Goal: Task Accomplishment & Management: Manage account settings

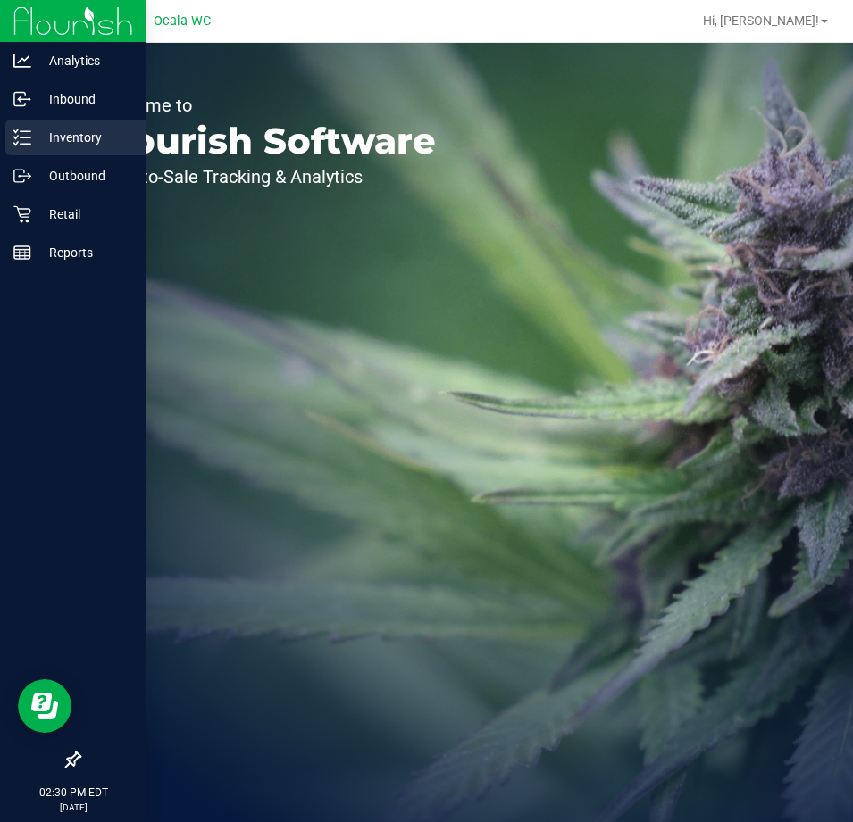
click at [57, 135] on p "Inventory" at bounding box center [84, 137] width 107 height 21
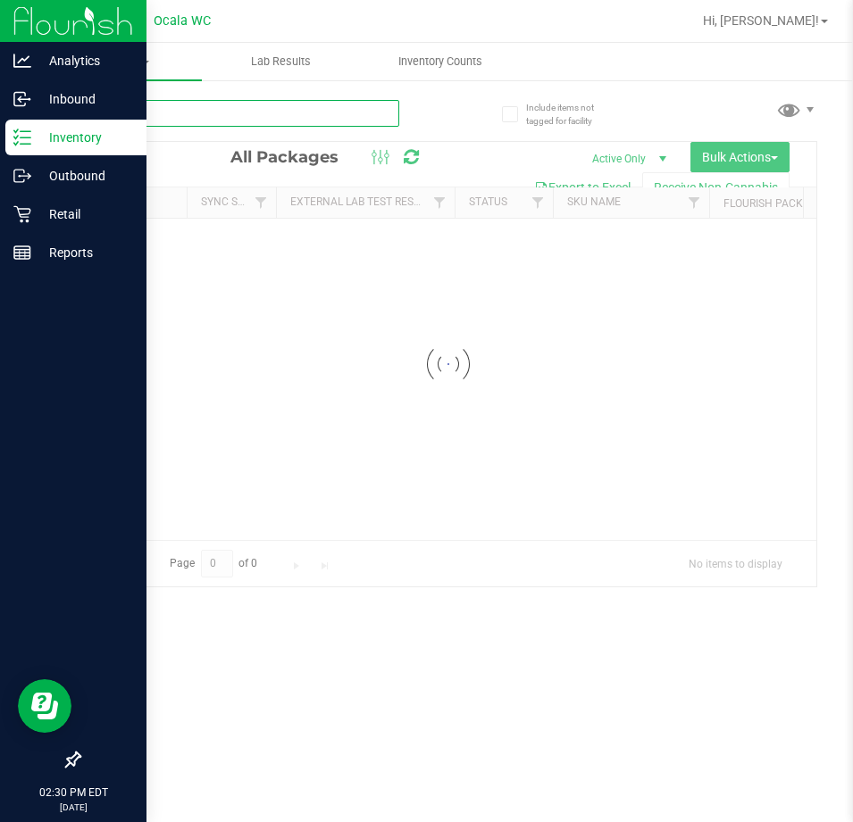
click at [204, 115] on div "Inventory All packages All inventory Waste log Create inventory Lab Results Inv…" at bounding box center [448, 432] width 810 height 779
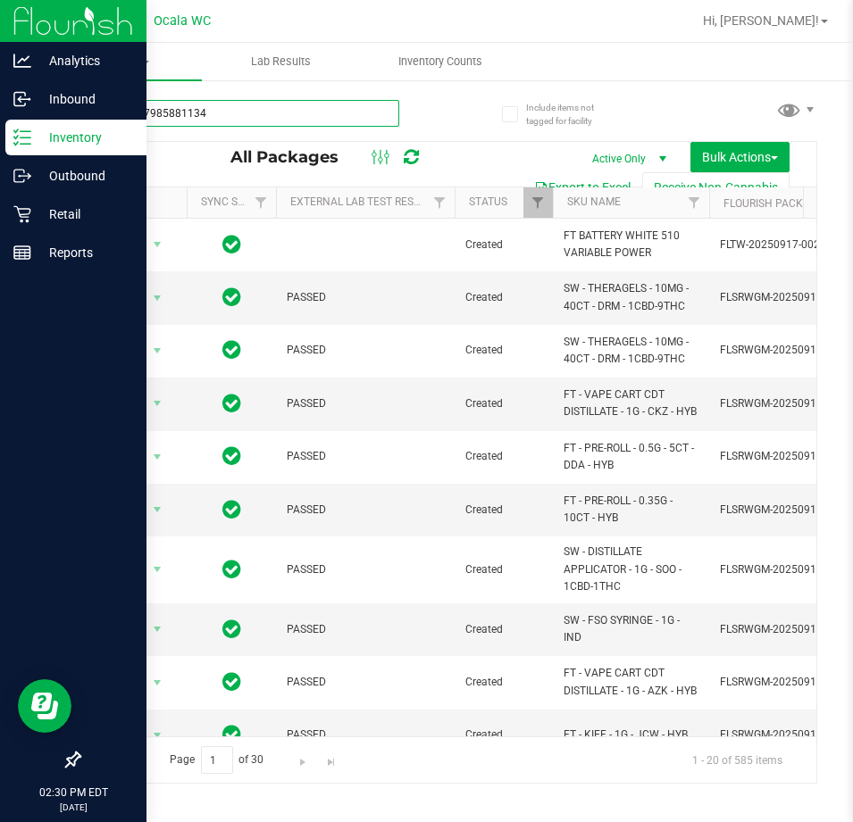
type input "8887807985881134"
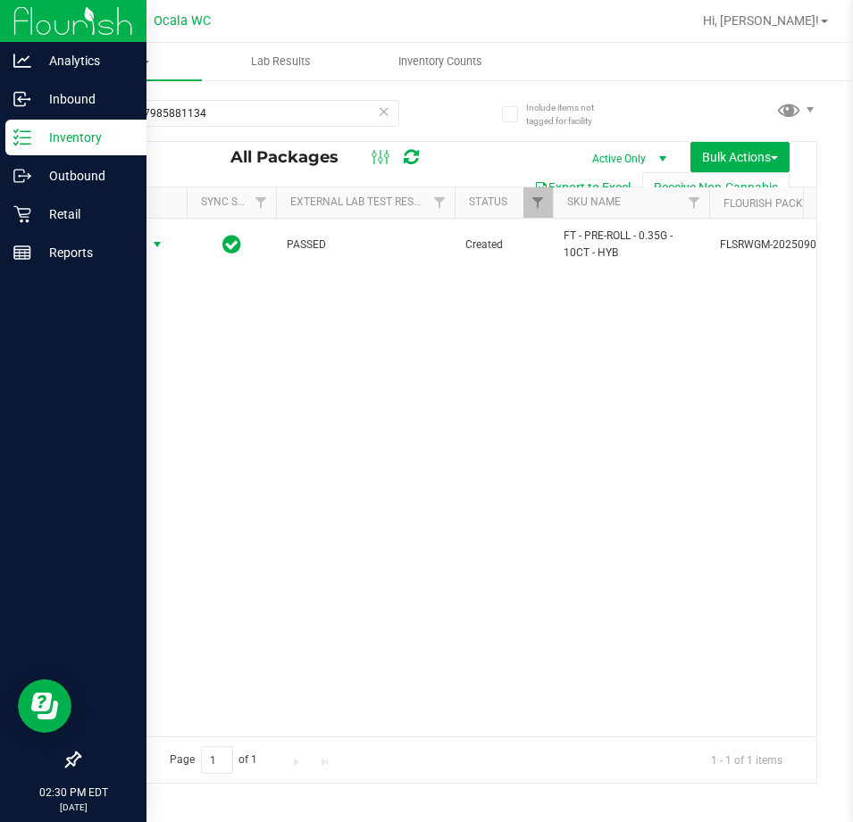
click at [127, 241] on span "Action" at bounding box center [121, 244] width 48 height 25
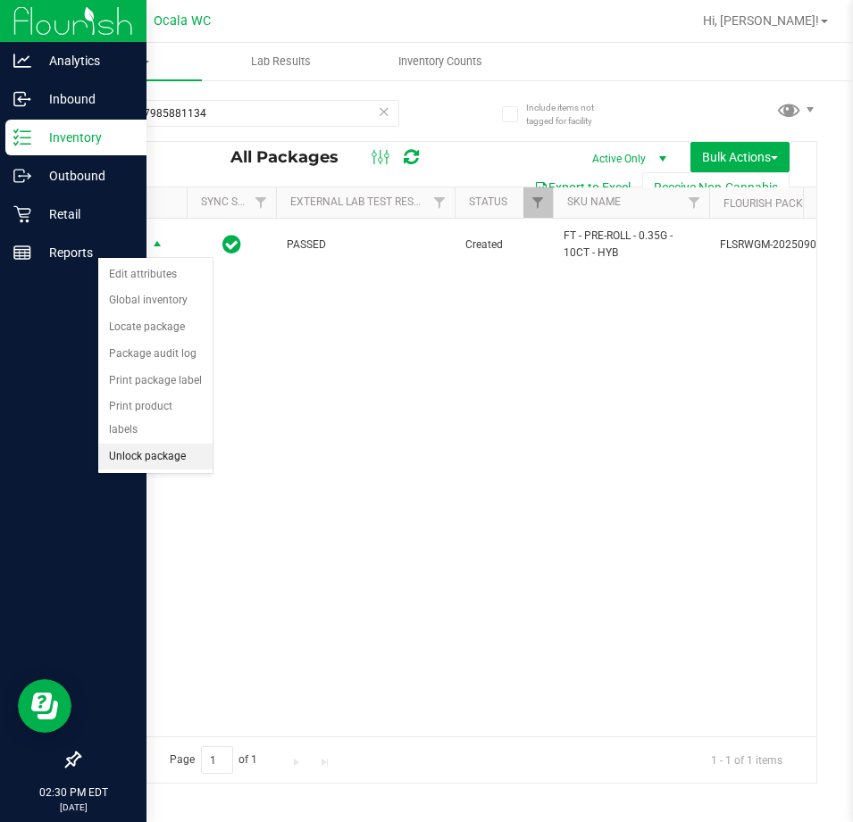
click at [145, 444] on li "Unlock package" at bounding box center [155, 457] width 114 height 27
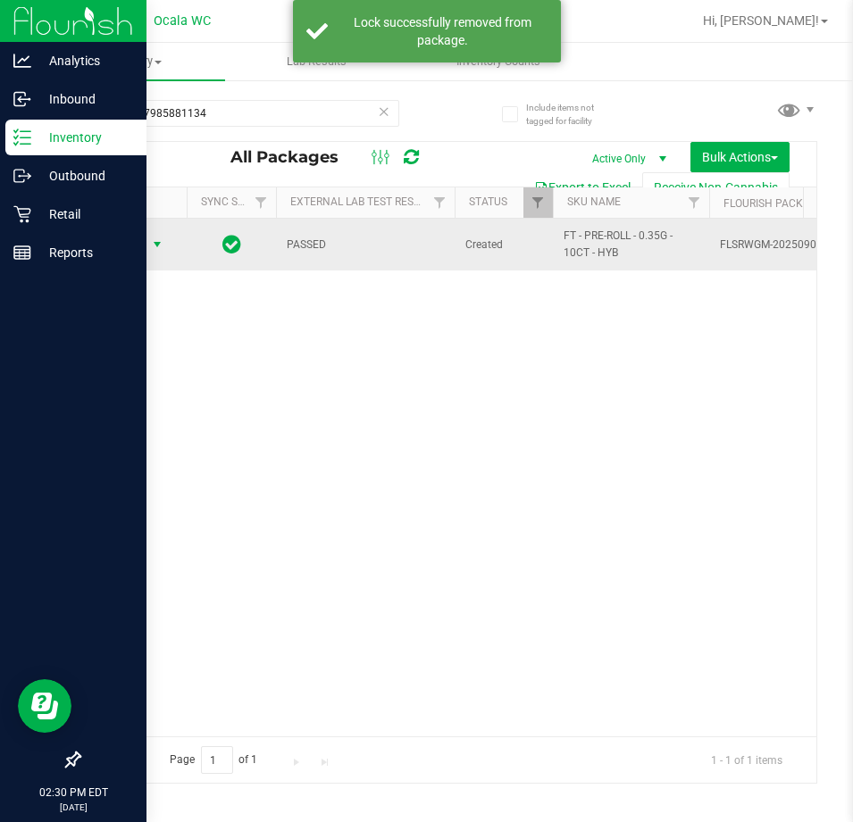
click at [145, 241] on span "Action" at bounding box center [132, 244] width 71 height 25
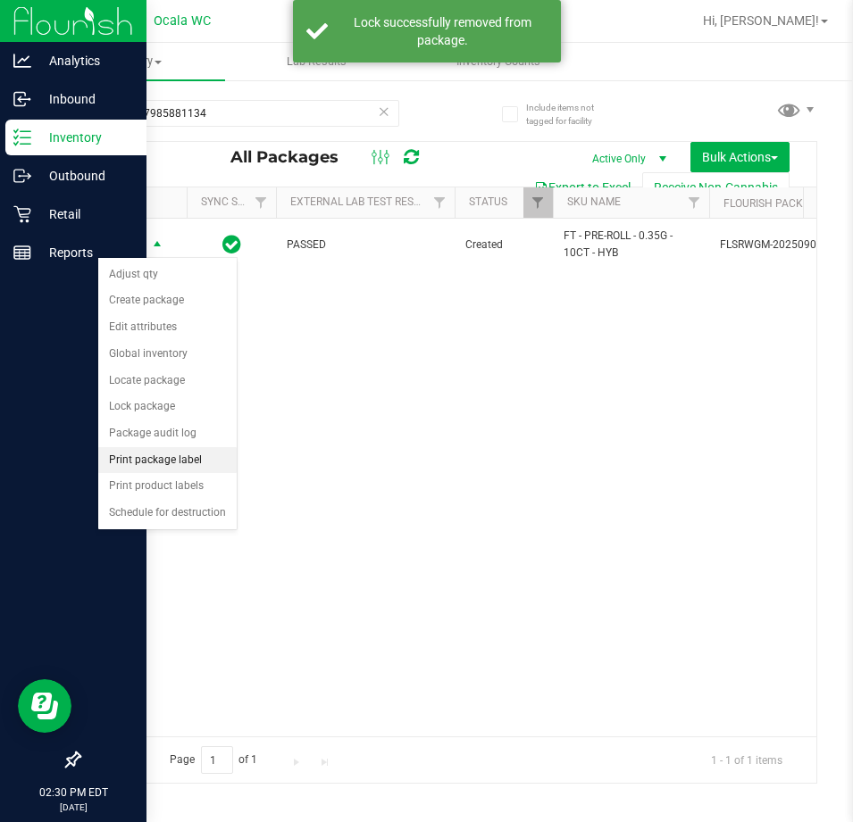
click at [143, 464] on li "Print package label" at bounding box center [167, 460] width 138 height 27
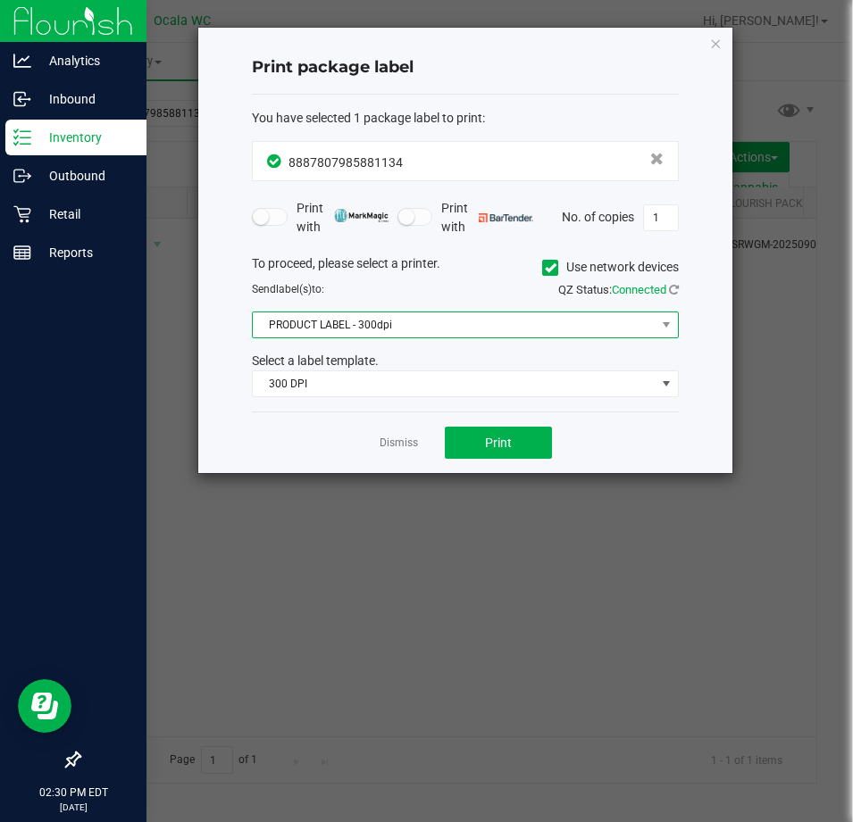
click at [325, 329] on span "PRODUCT LABEL - 300dpi" at bounding box center [454, 324] width 403 height 25
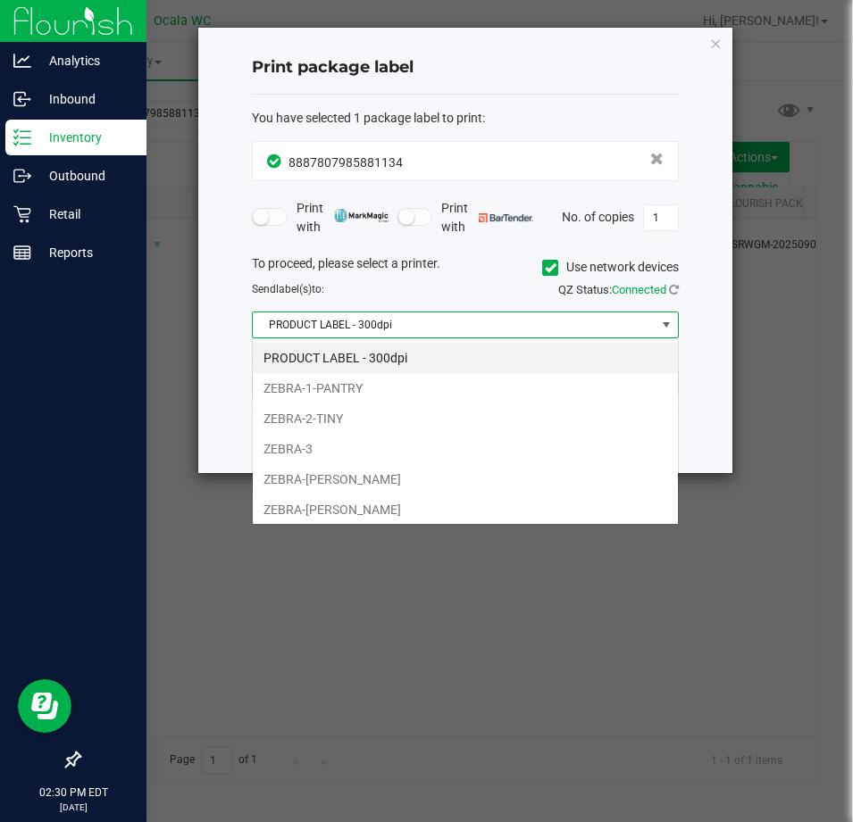
scroll to position [27, 427]
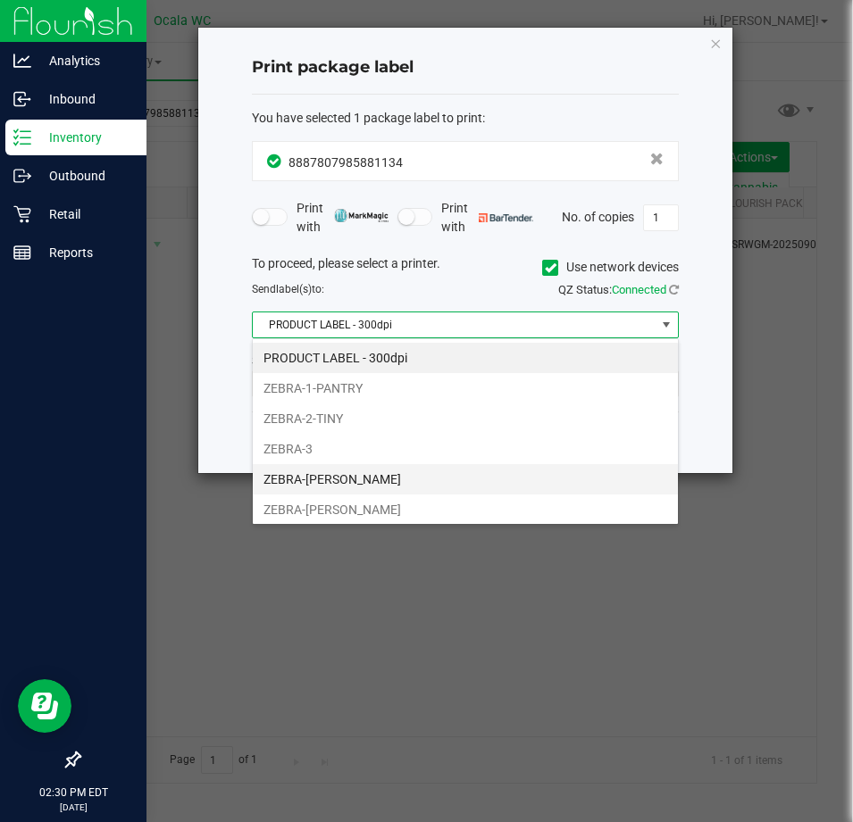
click at [326, 484] on li "ZEBRA-[PERSON_NAME]" at bounding box center [465, 479] width 425 height 30
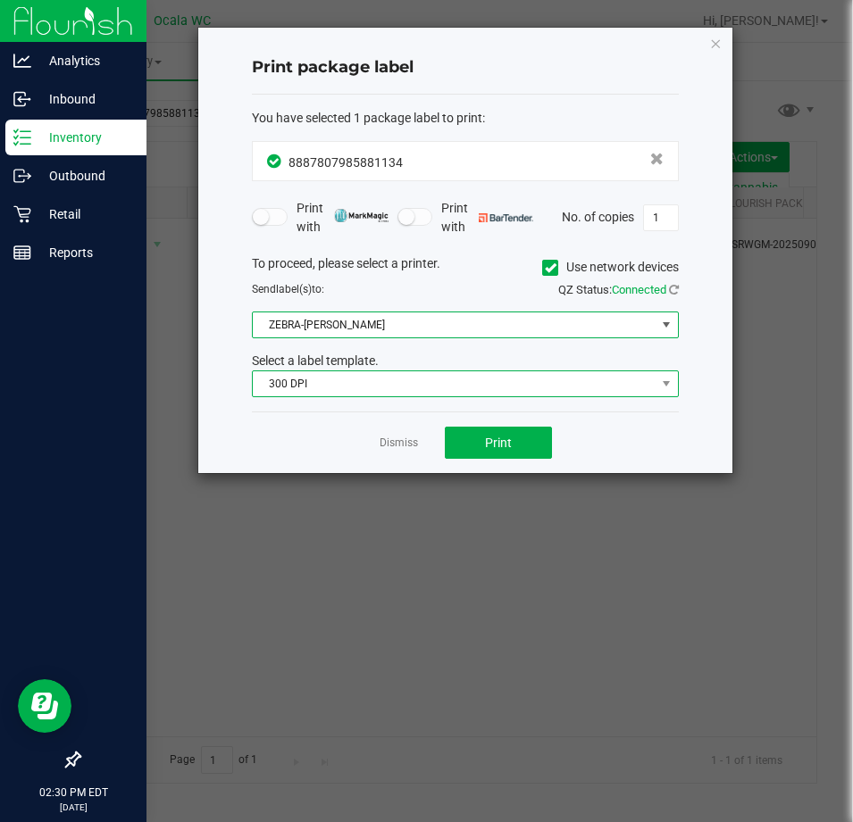
click at [350, 385] on span "300 DPI" at bounding box center [454, 383] width 403 height 25
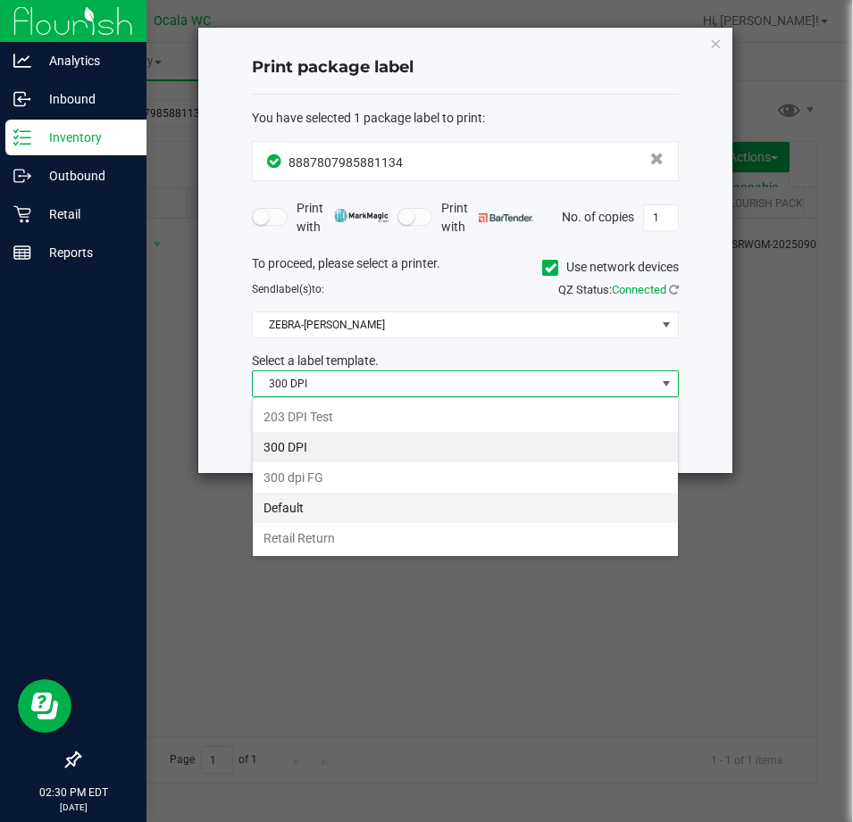
click at [317, 500] on li "Default" at bounding box center [465, 508] width 425 height 30
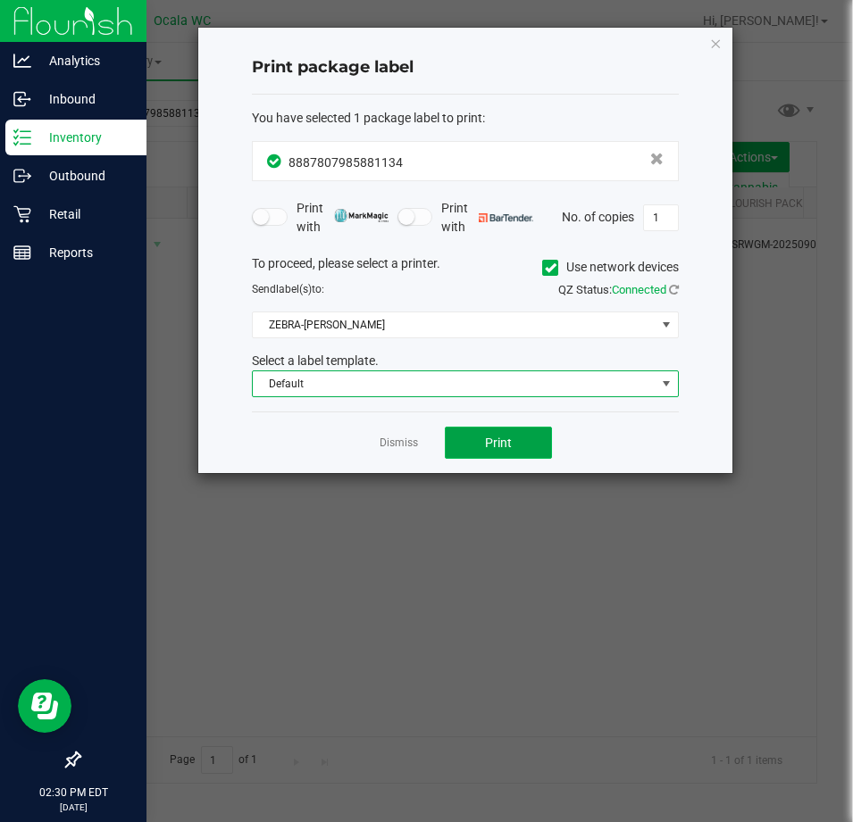
click at [504, 447] on span "Print" at bounding box center [498, 443] width 27 height 14
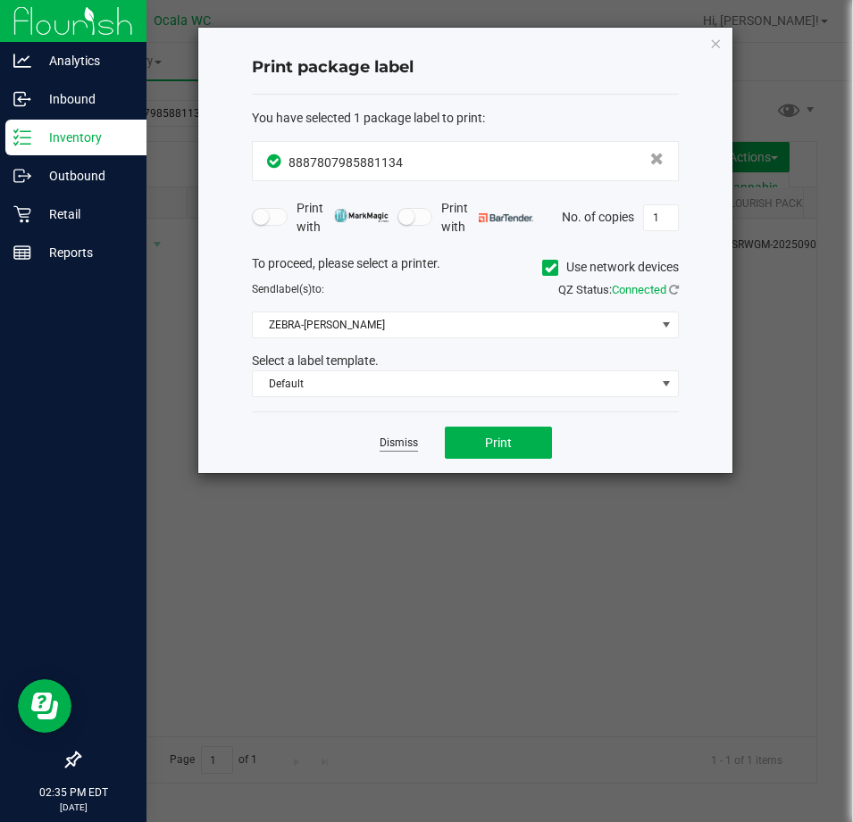
click at [404, 437] on link "Dismiss" at bounding box center [398, 443] width 38 height 15
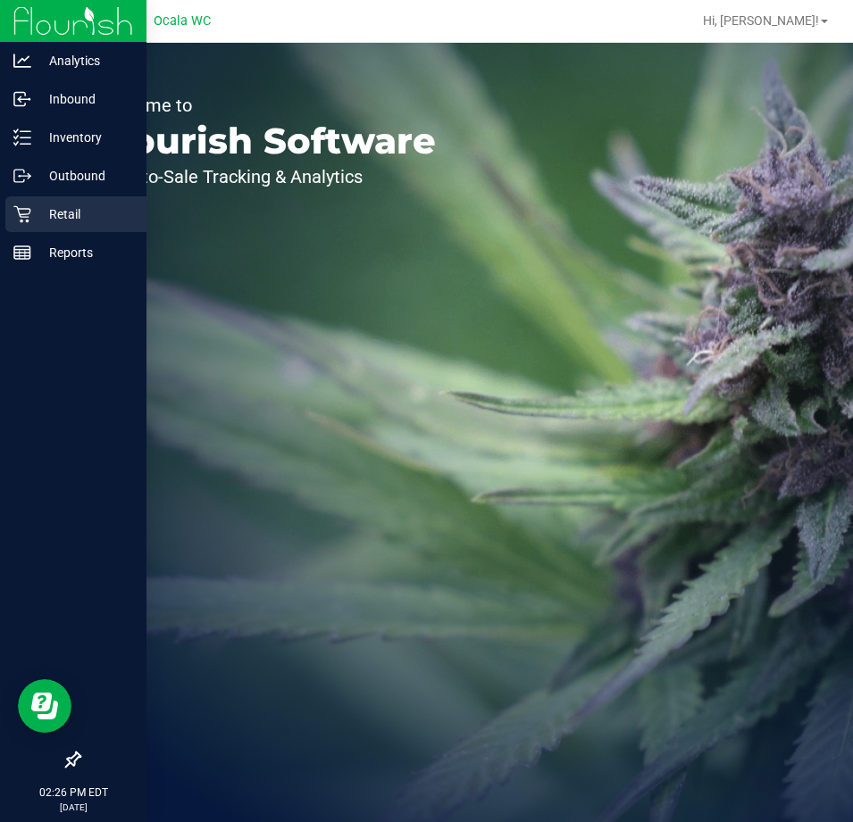
click at [71, 221] on p "Retail" at bounding box center [84, 214] width 107 height 21
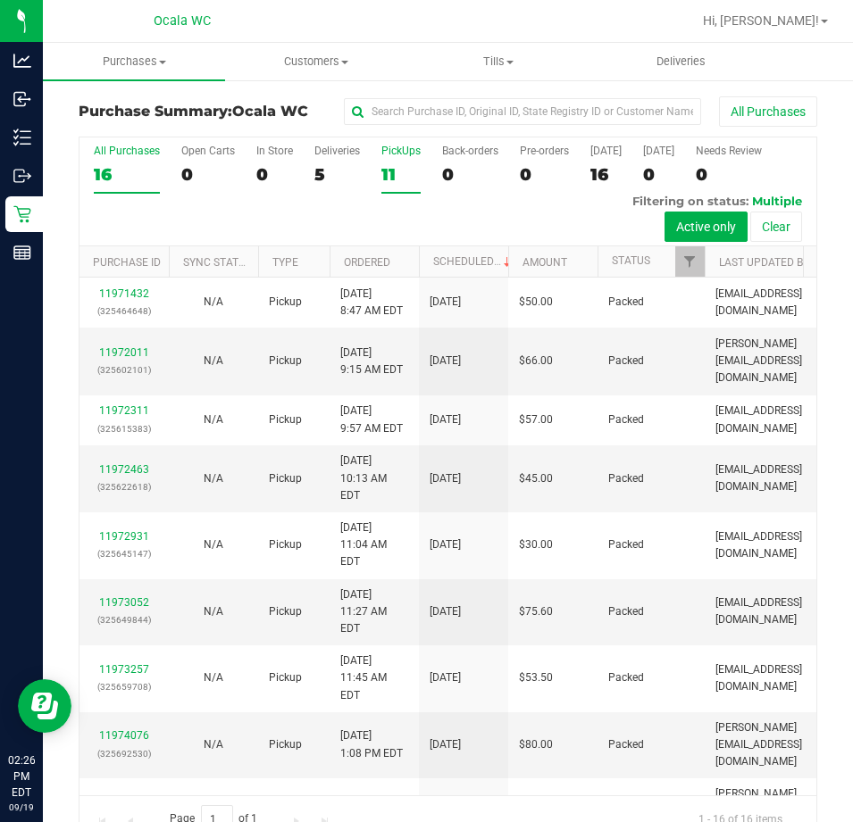
click at [393, 173] on div "11" at bounding box center [400, 174] width 39 height 21
click at [0, 0] on input "PickUps 11" at bounding box center [0, 0] width 0 height 0
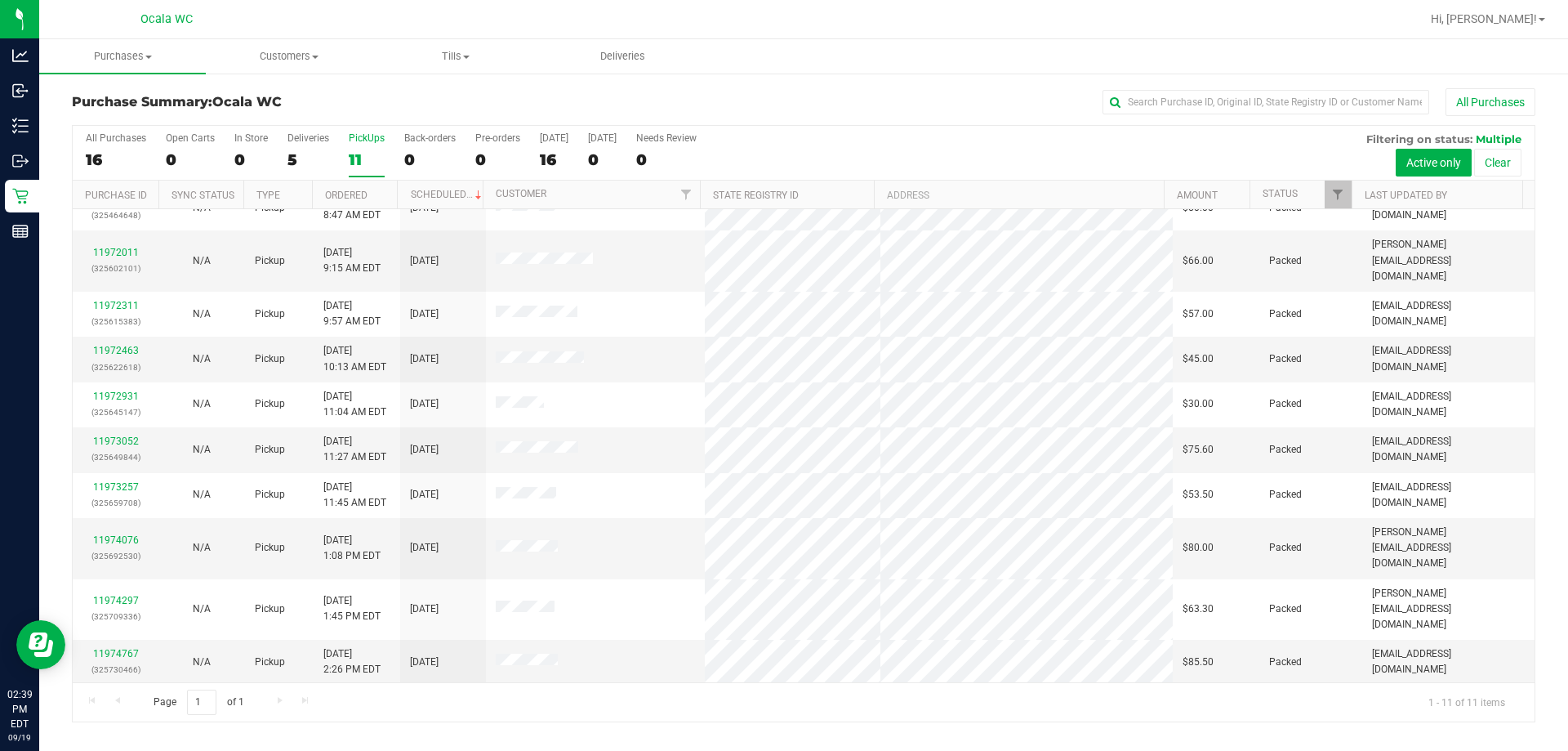
click at [124, 693] on link "11974887" at bounding box center [116, 699] width 46 height 11
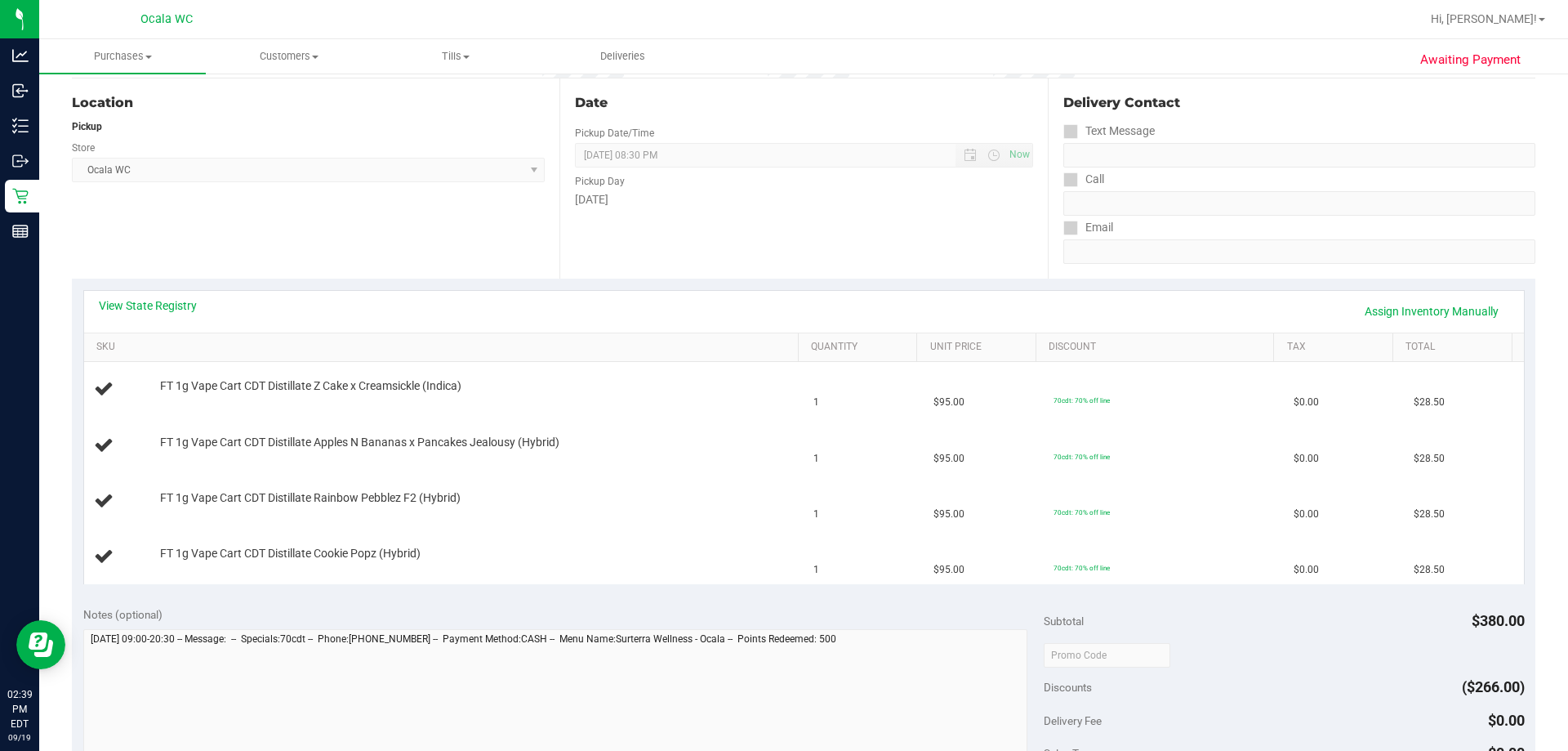
scroll to position [164, 0]
click at [136, 310] on link "View State Registry" at bounding box center [147, 304] width 98 height 16
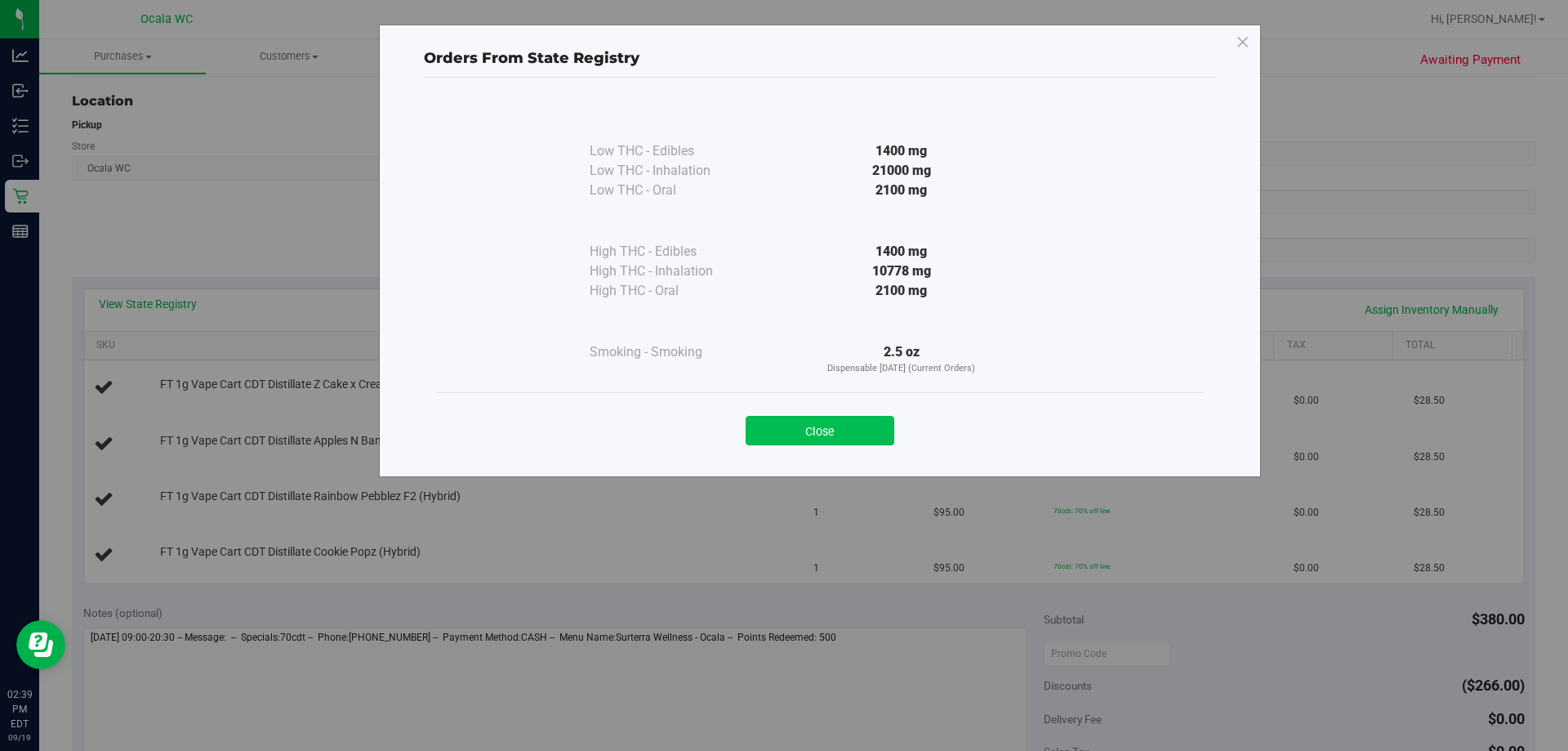
click at [779, 439] on button "Close" at bounding box center [820, 430] width 148 height 29
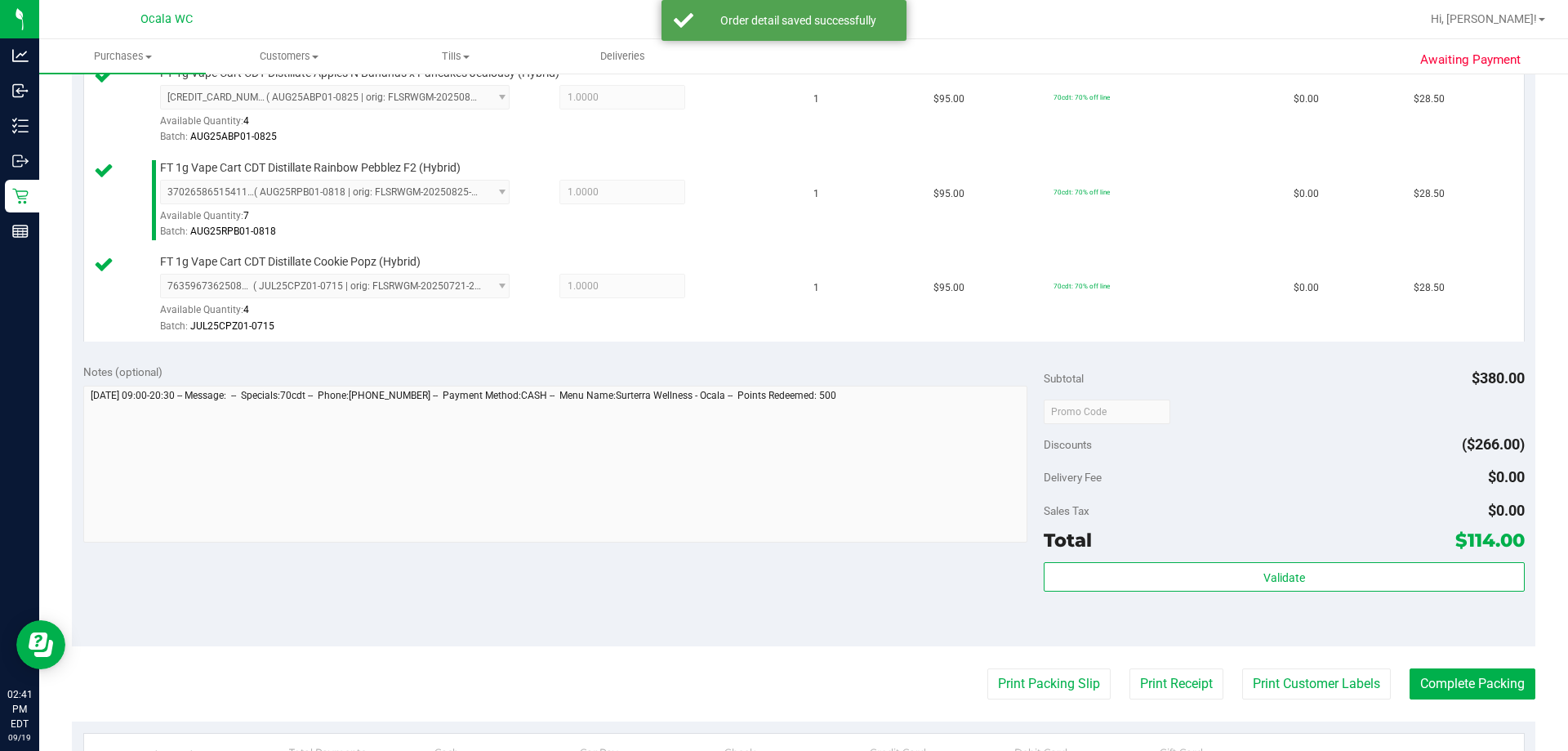
scroll to position [572, 0]
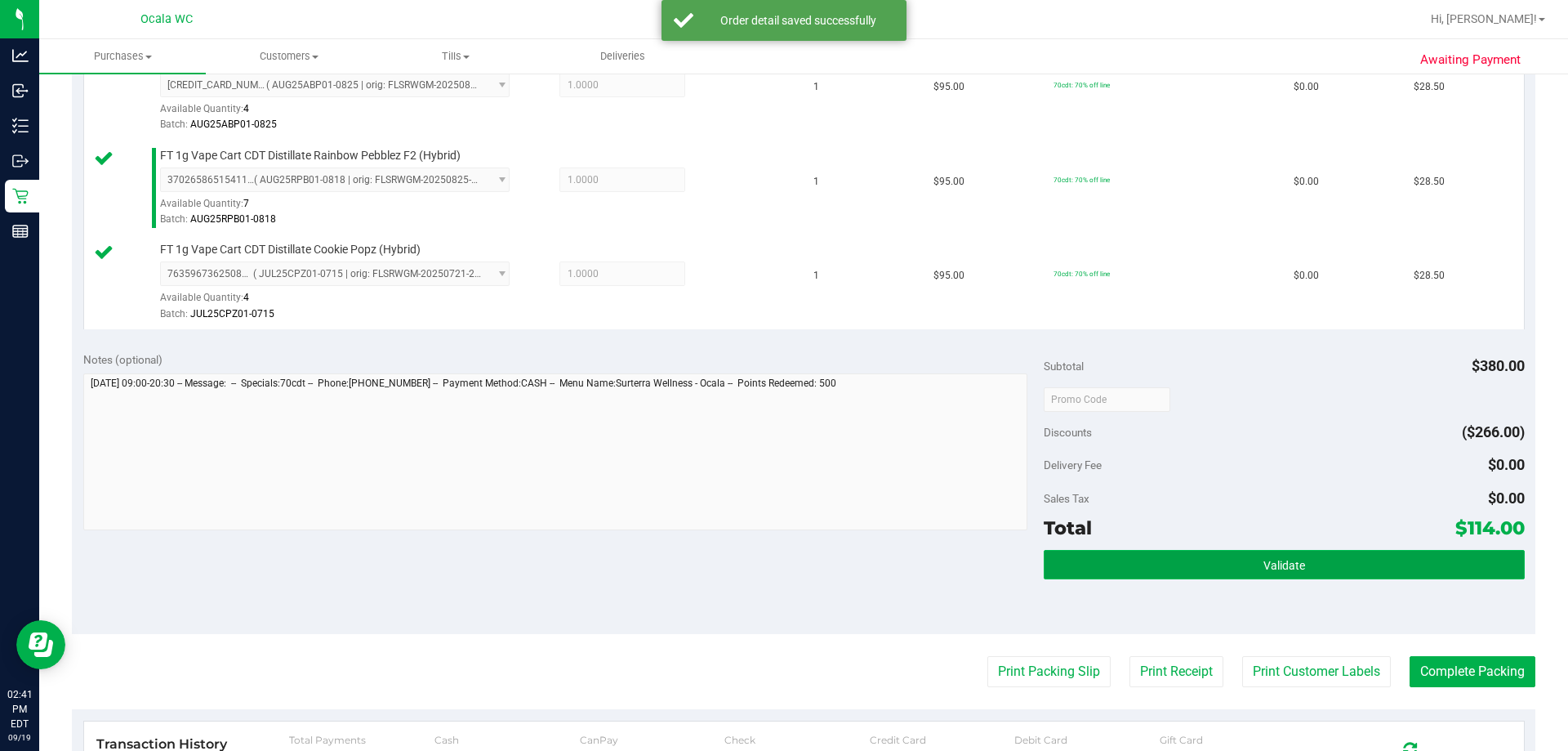
click at [779, 563] on button "Validate" at bounding box center [1283, 564] width 480 height 29
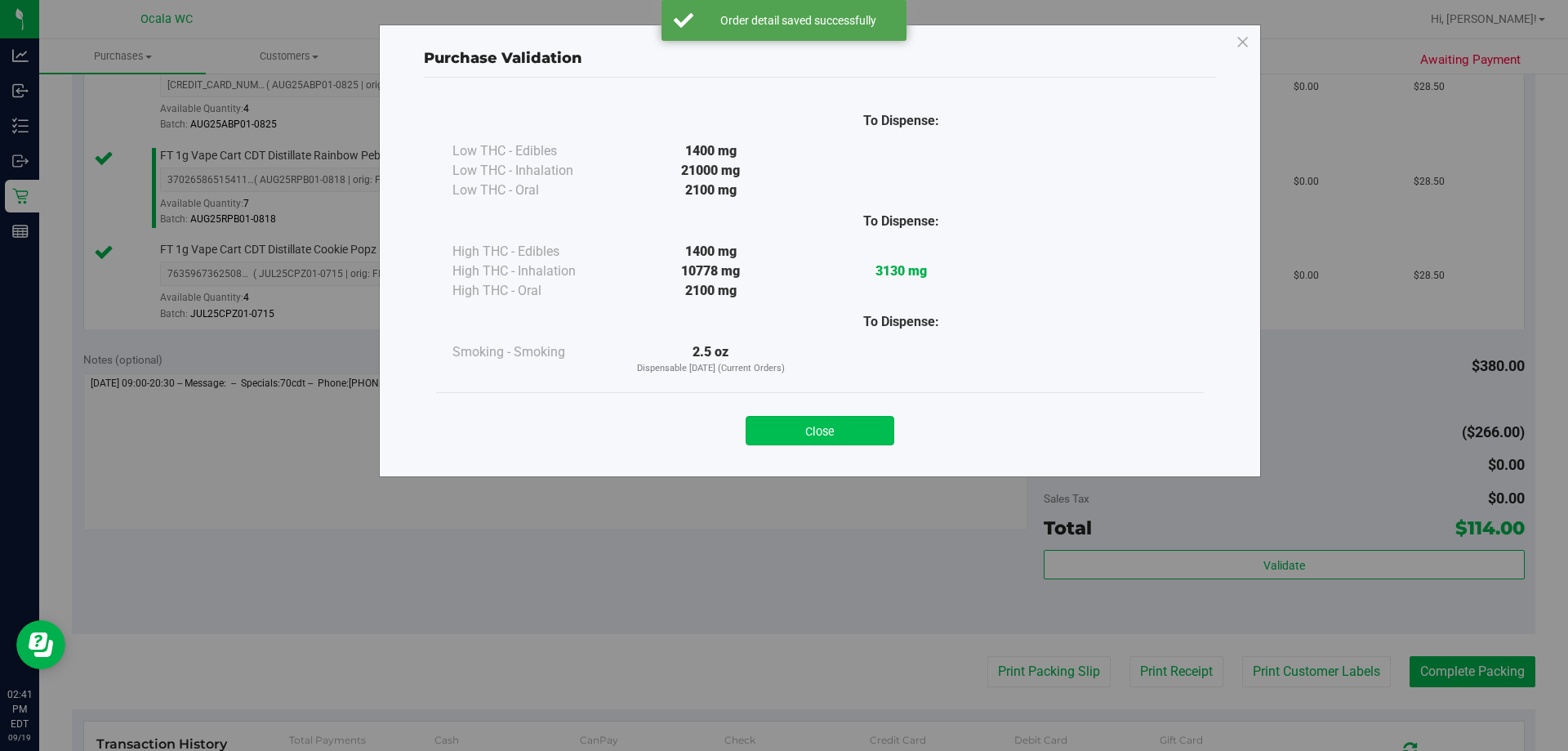
click at [779, 431] on button "Close" at bounding box center [820, 430] width 148 height 29
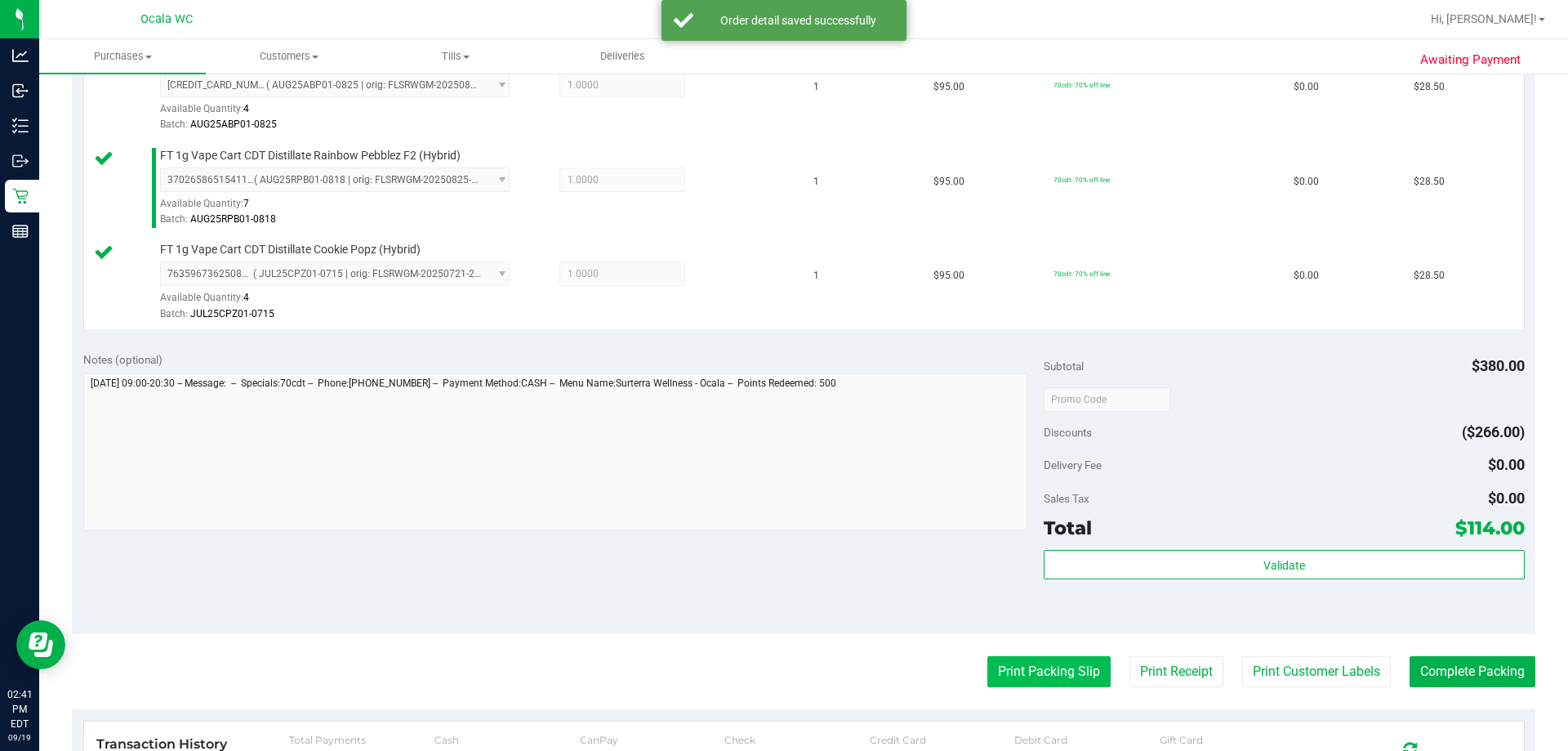
click at [779, 683] on button "Print Packing Slip" at bounding box center [1048, 671] width 124 height 31
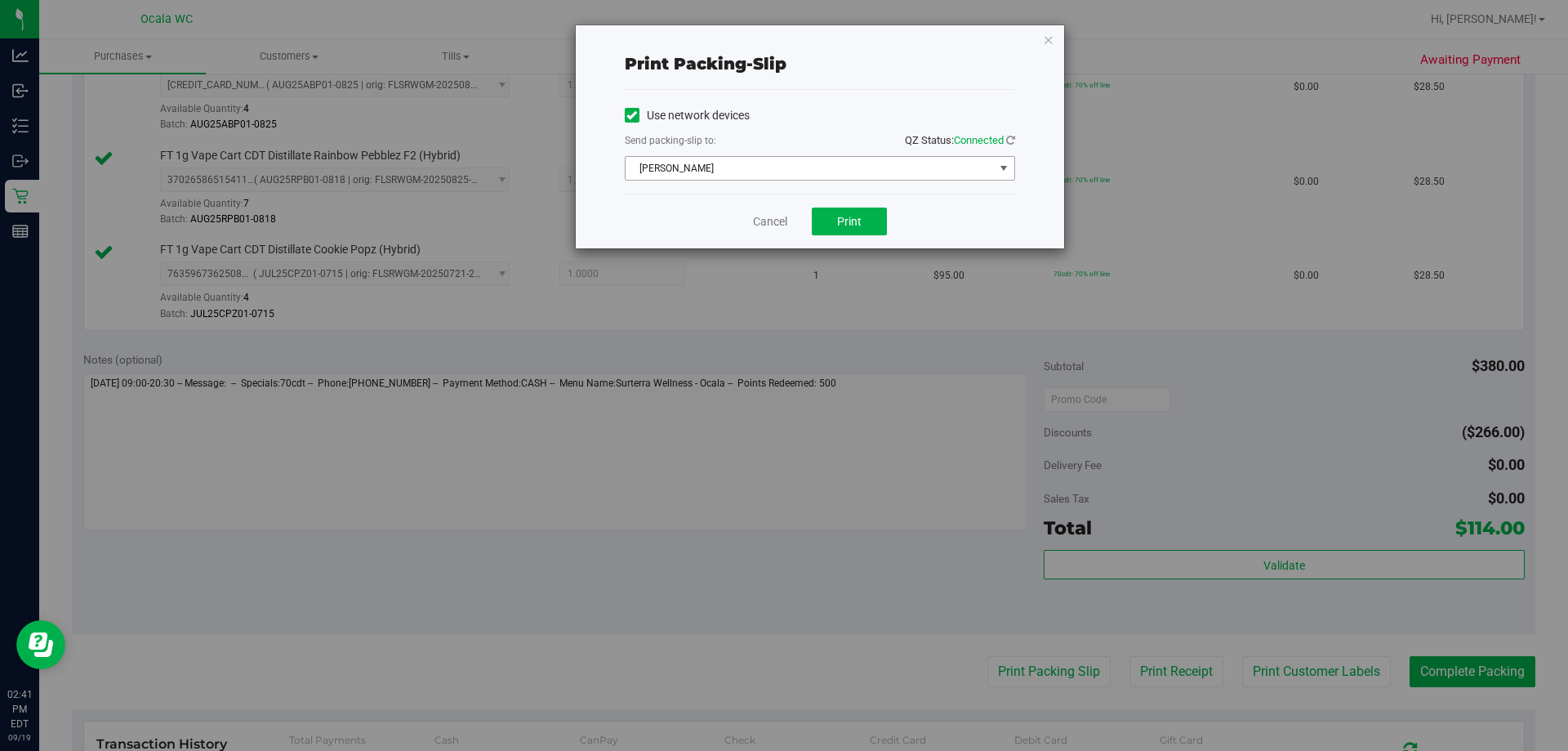
click at [779, 158] on span "BRAD-PITT" at bounding box center [810, 167] width 369 height 23
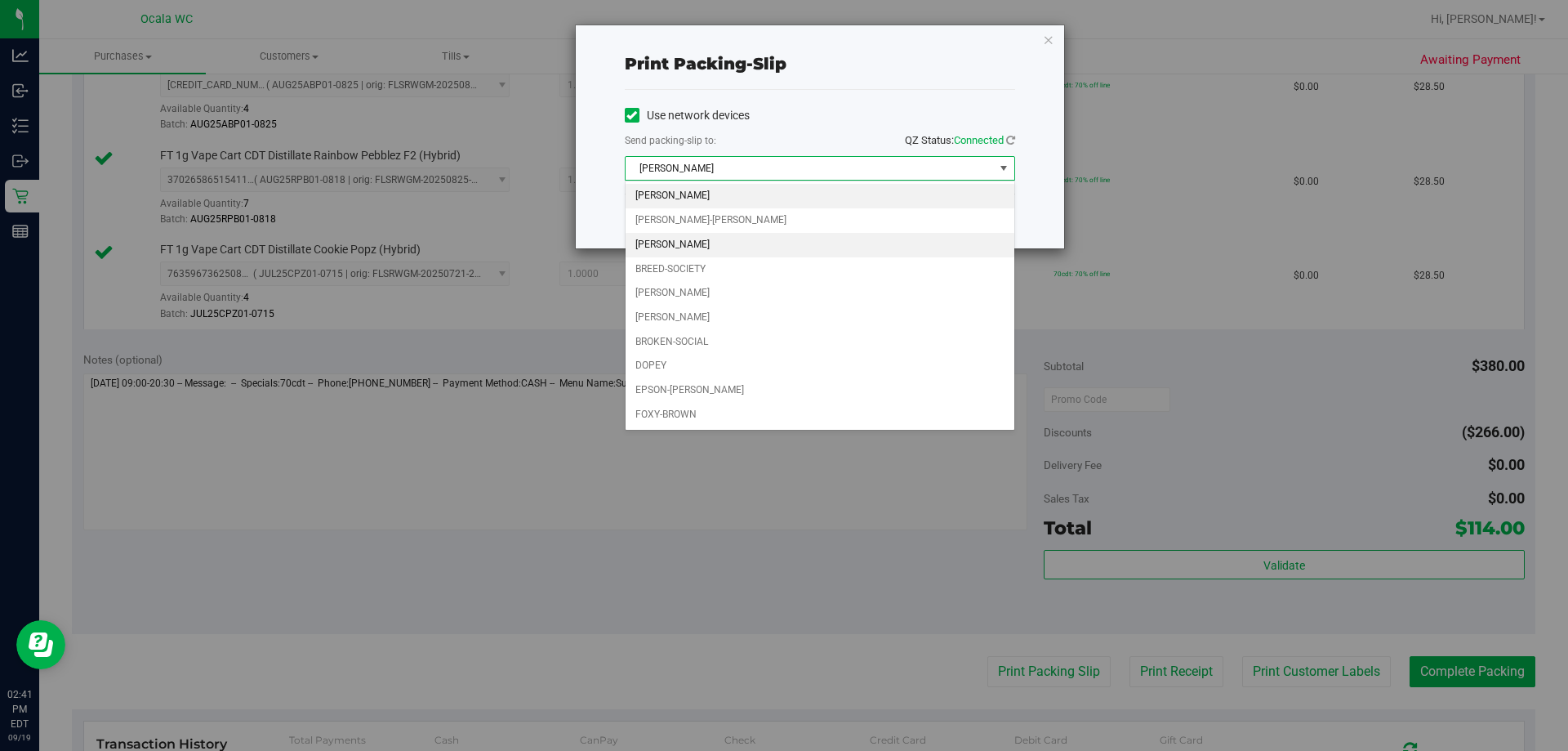
click at [682, 242] on li "BRANDY-CLARK" at bounding box center [820, 244] width 389 height 25
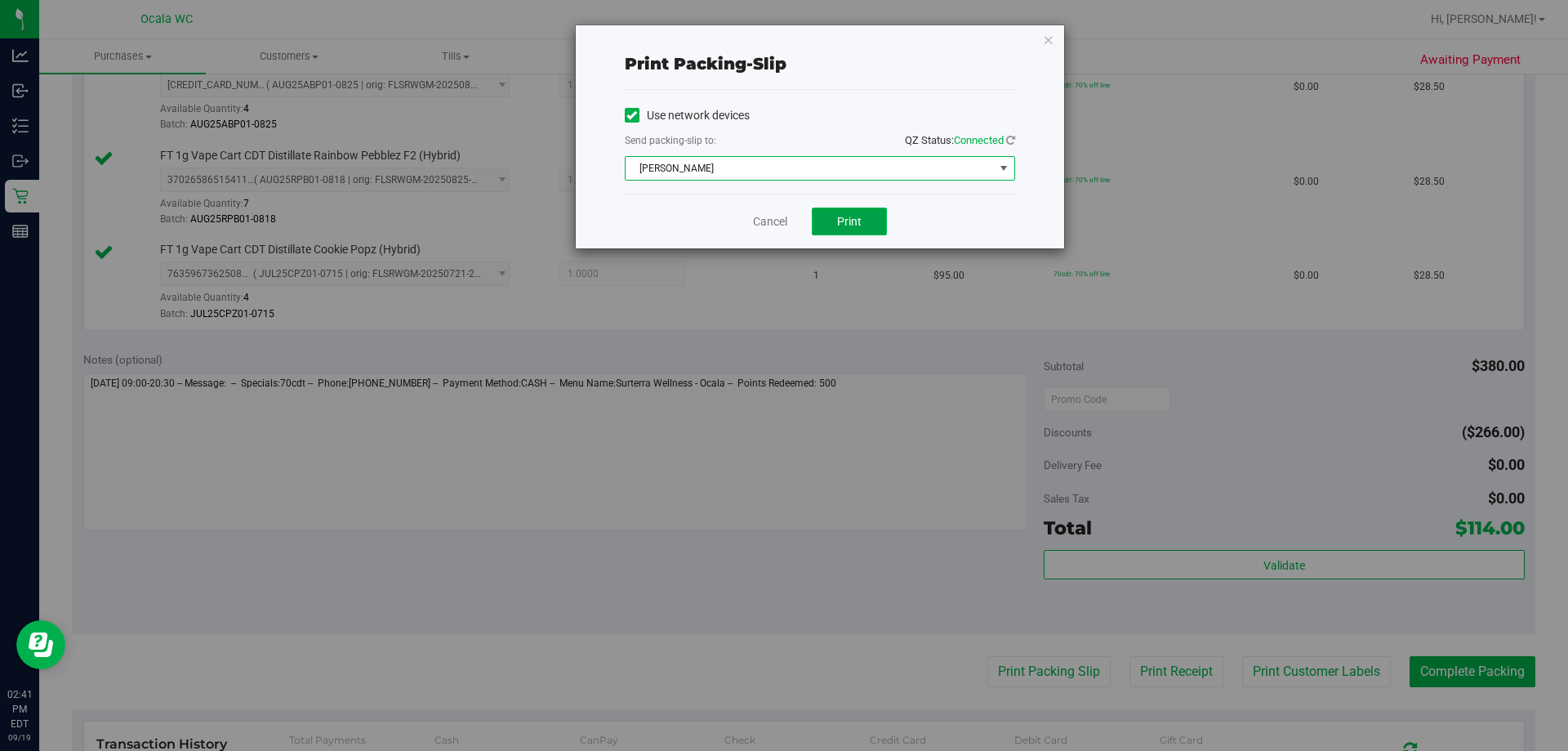
click at [779, 219] on button "Print" at bounding box center [849, 221] width 75 height 27
click at [757, 214] on link "Cancel" at bounding box center [769, 221] width 34 height 17
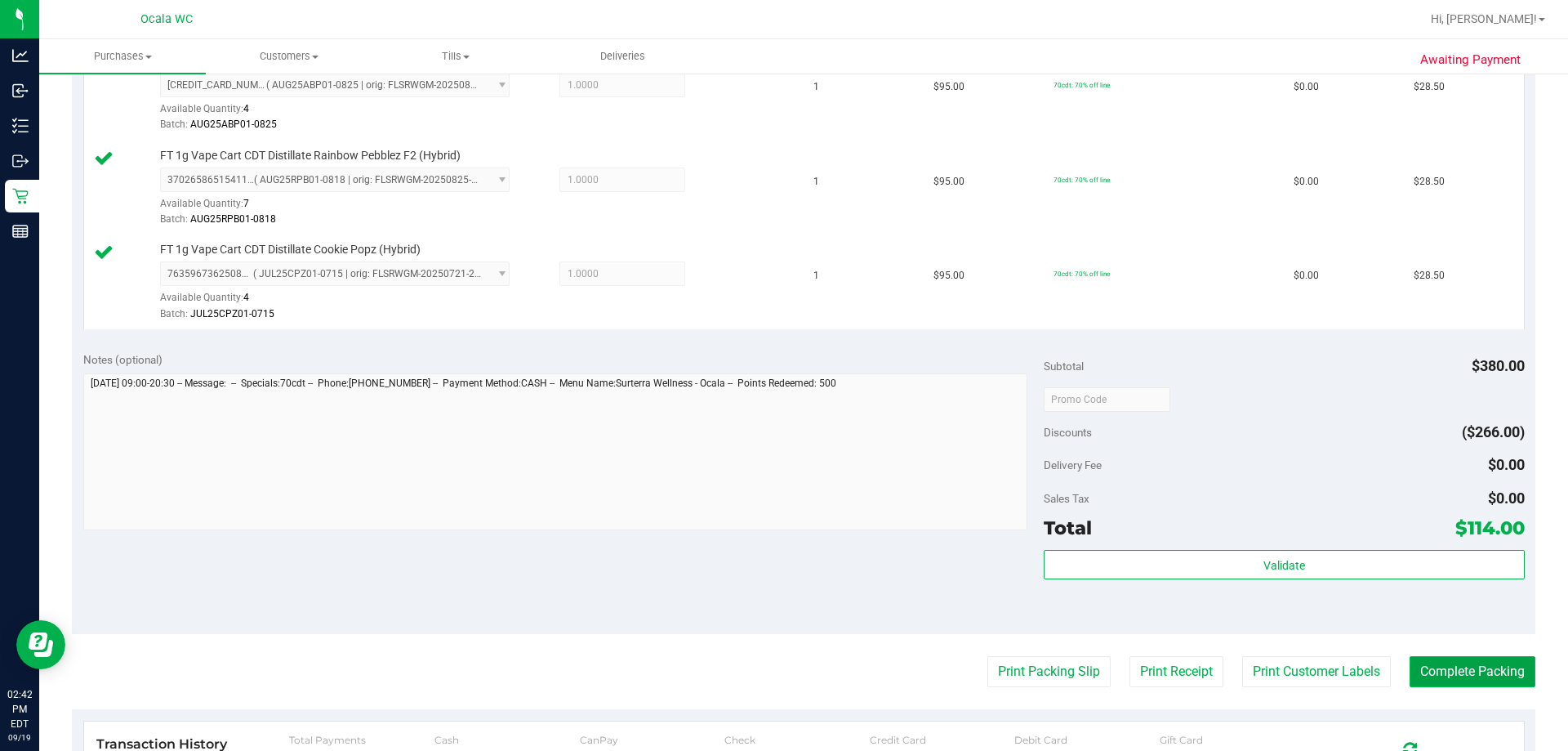
click at [779, 671] on button "Complete Packing" at bounding box center [1472, 671] width 125 height 31
